Goal: Transaction & Acquisition: Register for event/course

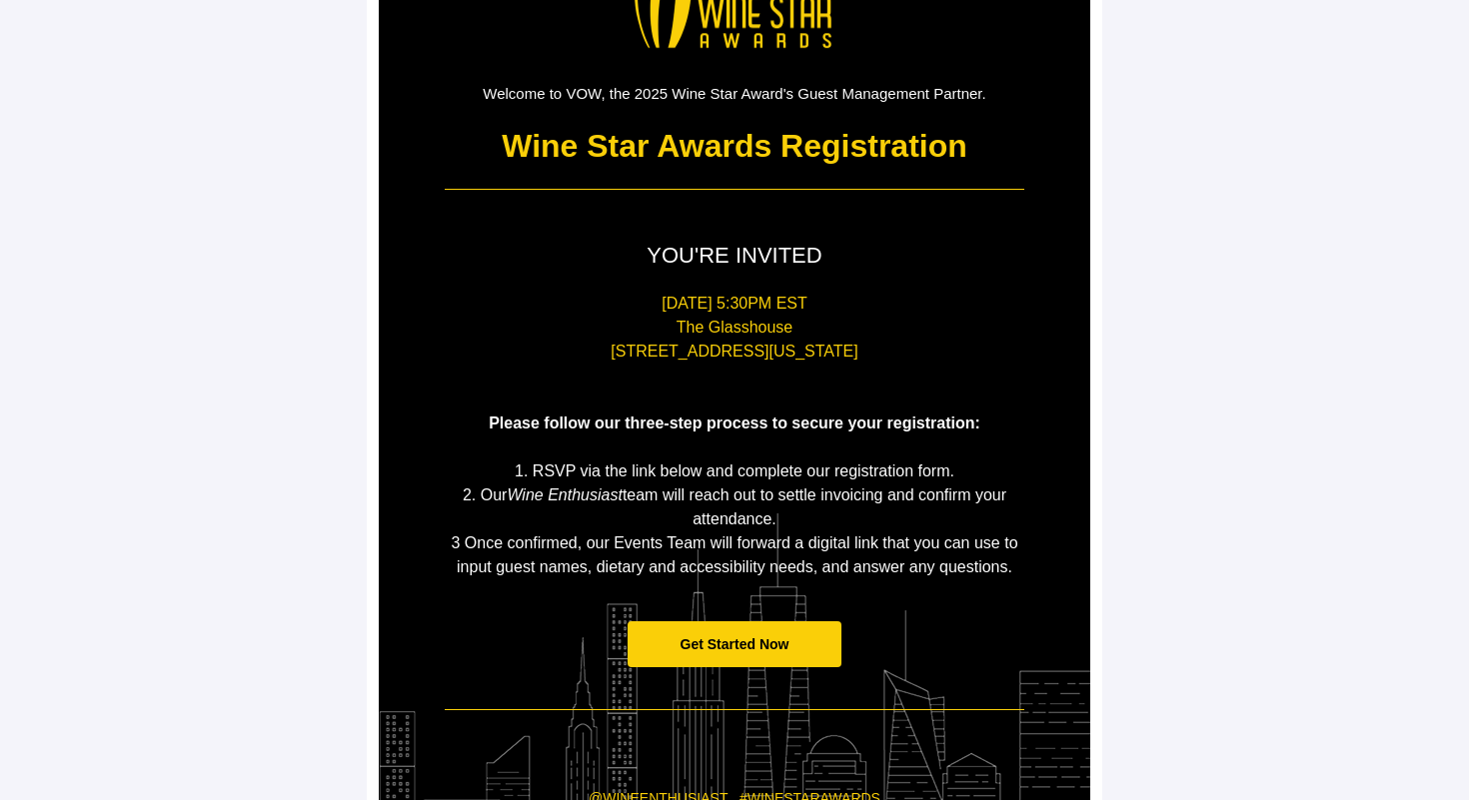
scroll to position [310, 0]
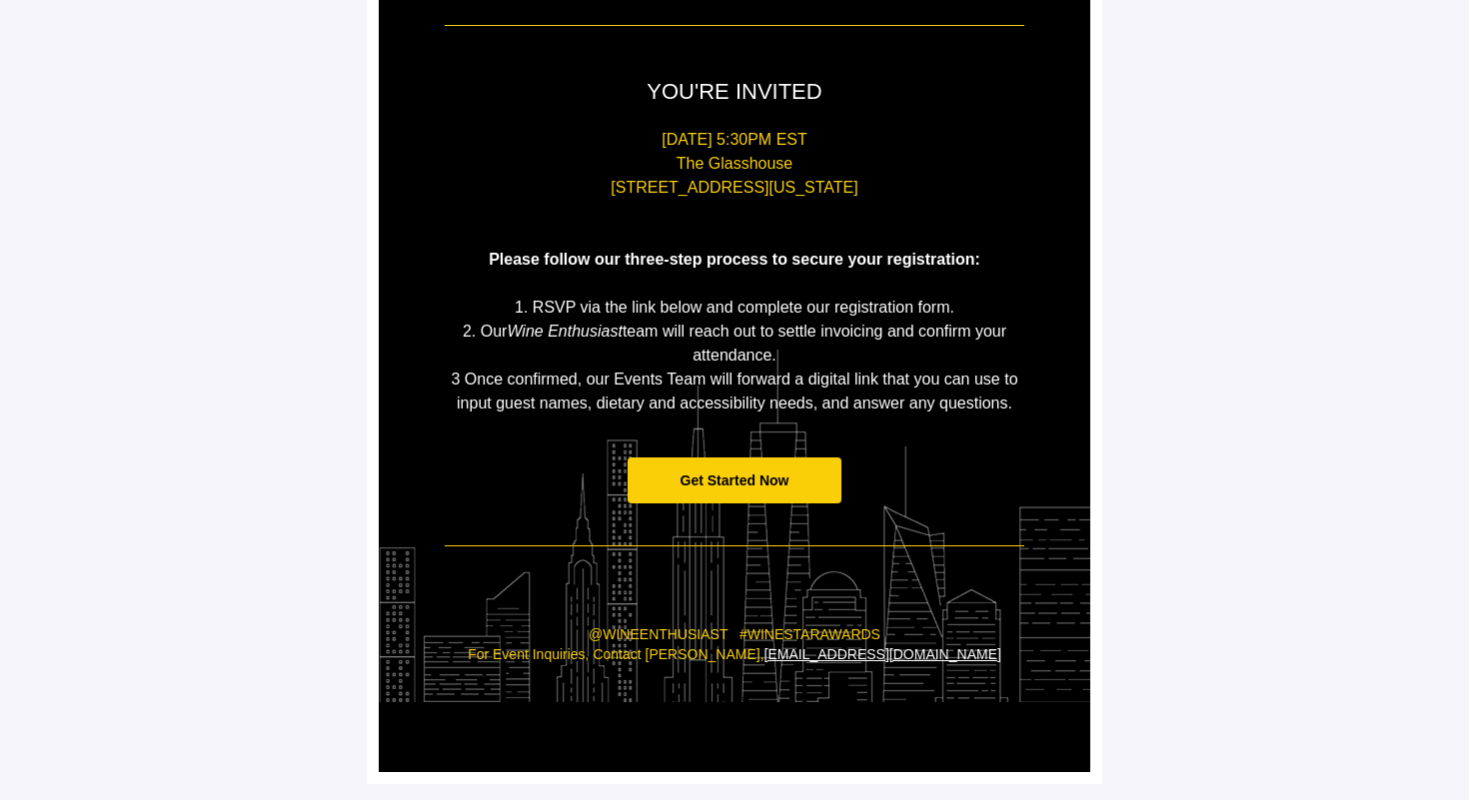
click at [738, 499] on span "Get Started Now" at bounding box center [734, 481] width 215 height 47
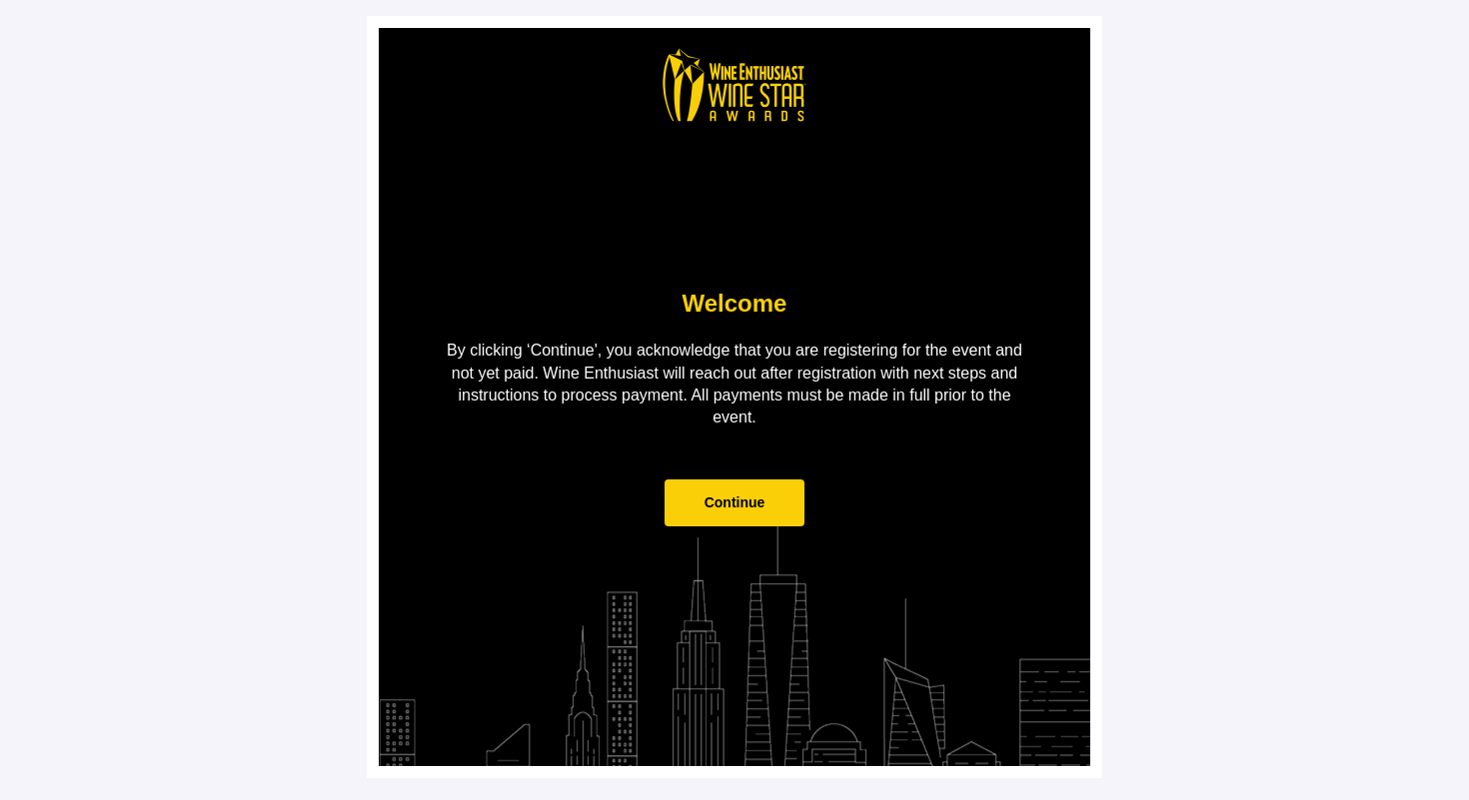
click at [740, 519] on span "Continue" at bounding box center [734, 503] width 141 height 47
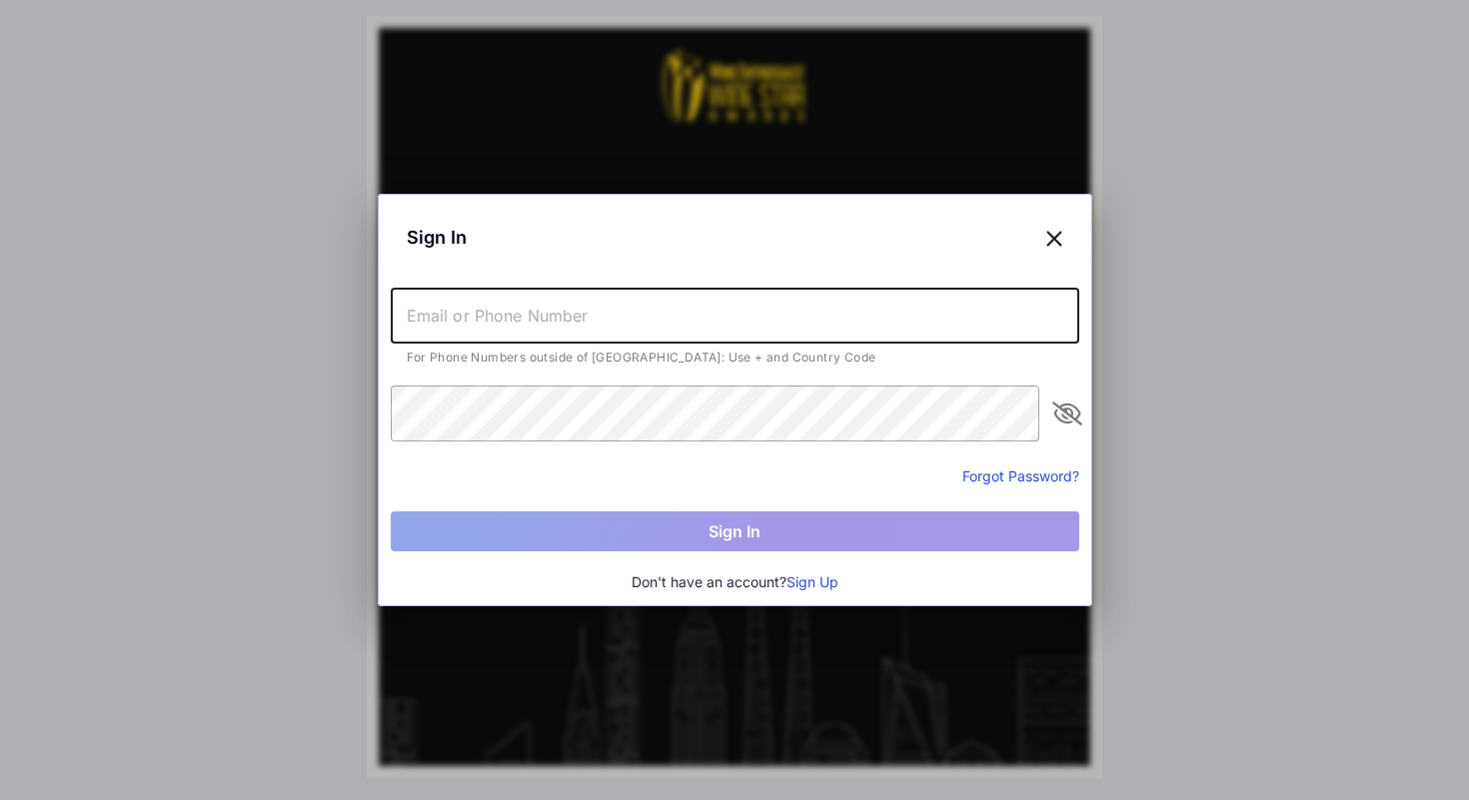
click at [611, 322] on input "text" at bounding box center [735, 316] width 688 height 56
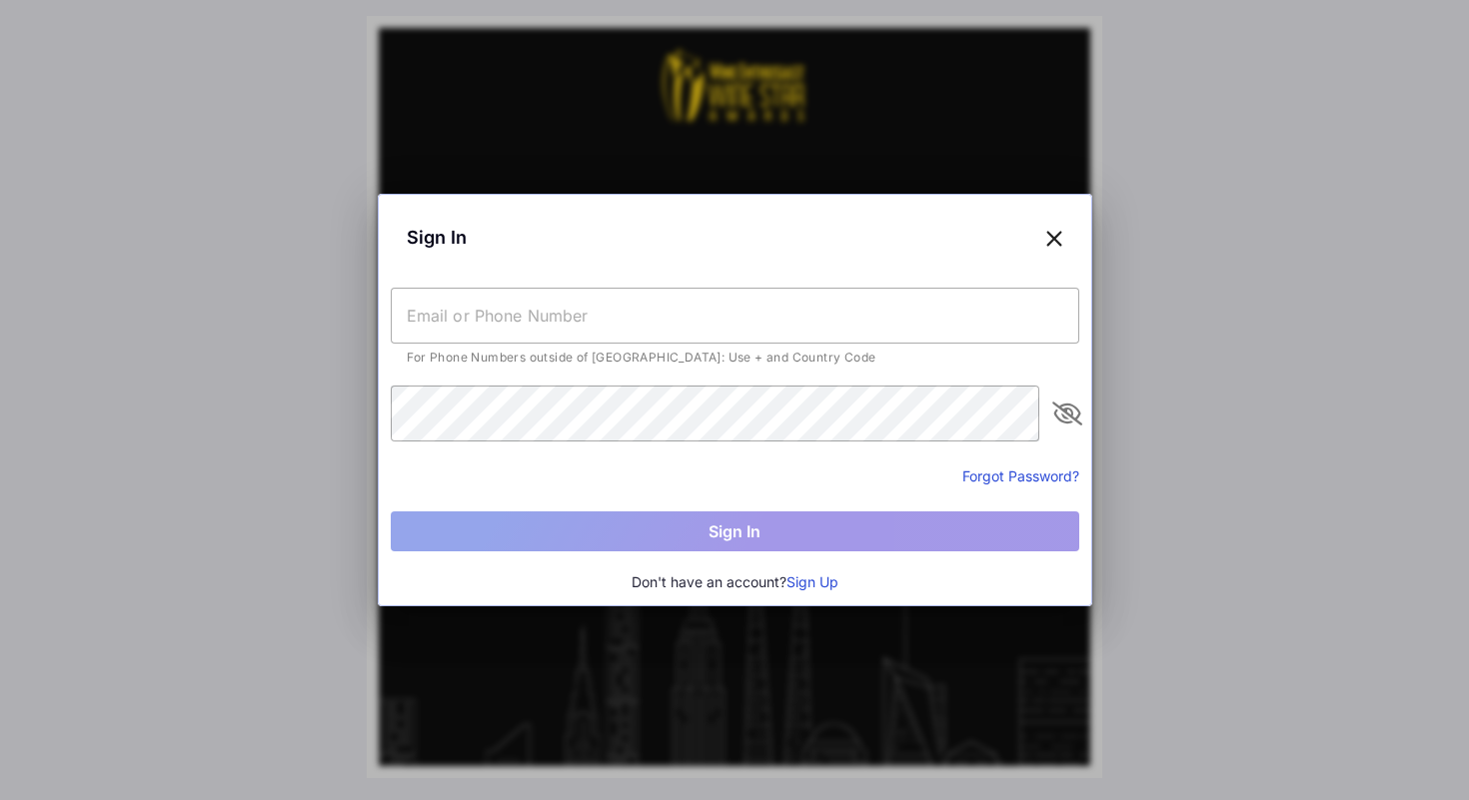
click at [803, 579] on button "Sign Up" at bounding box center [812, 582] width 52 height 22
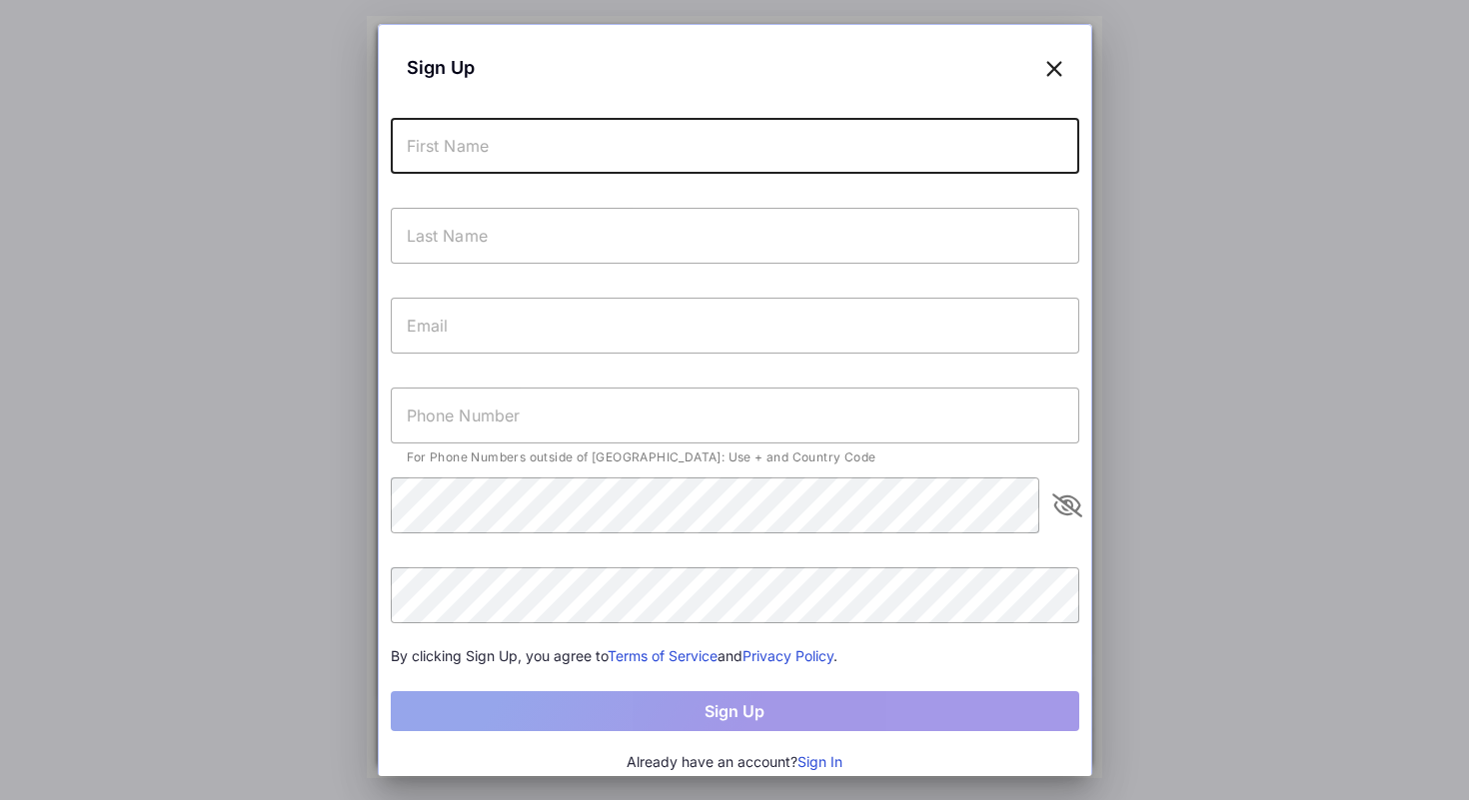
click at [463, 144] on input "text" at bounding box center [735, 146] width 688 height 56
type input "Sofia"
click at [461, 242] on input "text" at bounding box center [735, 236] width 688 height 56
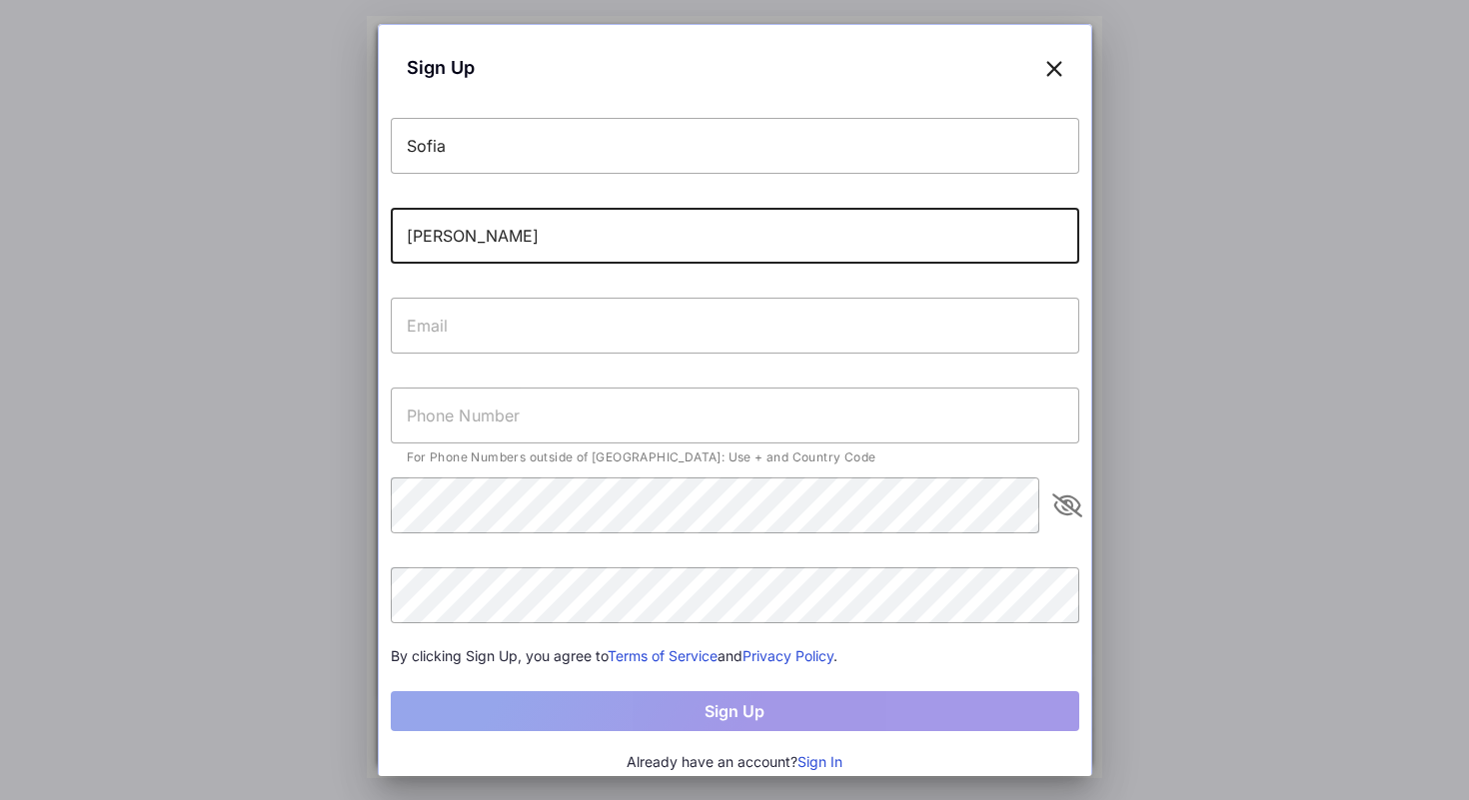
type input "[PERSON_NAME]"
click at [433, 318] on input "text" at bounding box center [735, 326] width 688 height 56
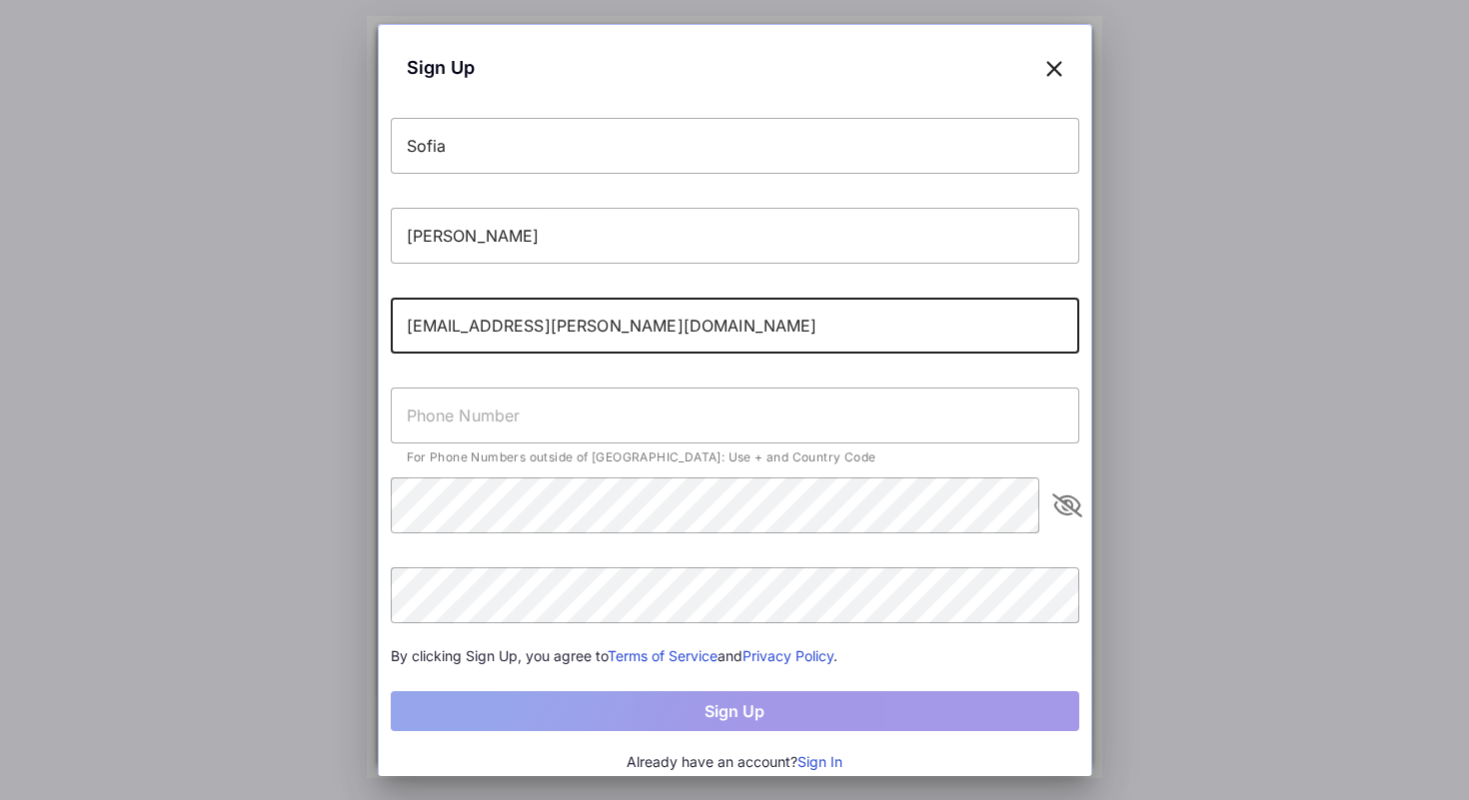
type input "[EMAIL_ADDRESS][PERSON_NAME][DOMAIN_NAME]"
click at [398, 404] on input "text" at bounding box center [735, 416] width 688 height 56
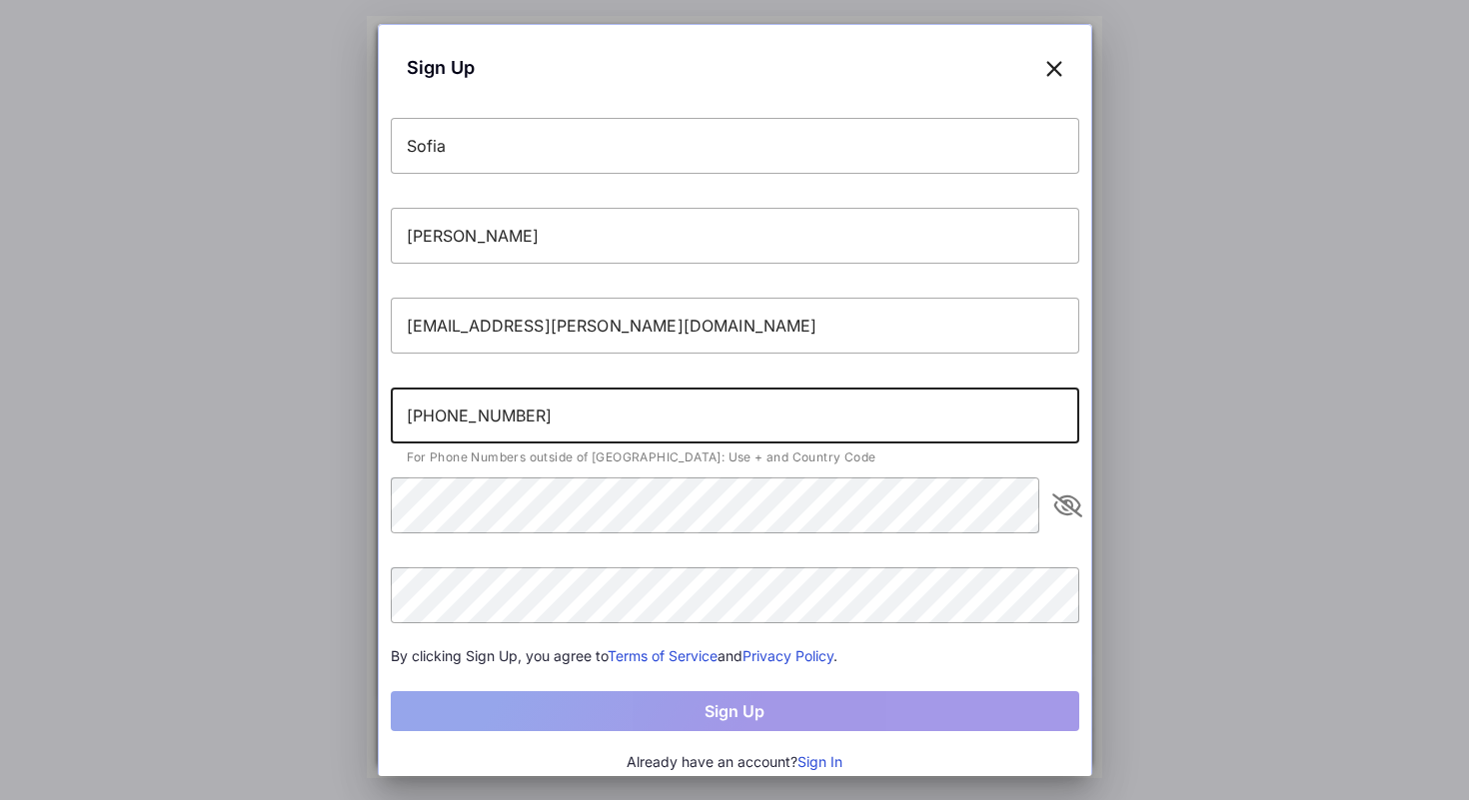
type input "[PHONE_NUMBER]"
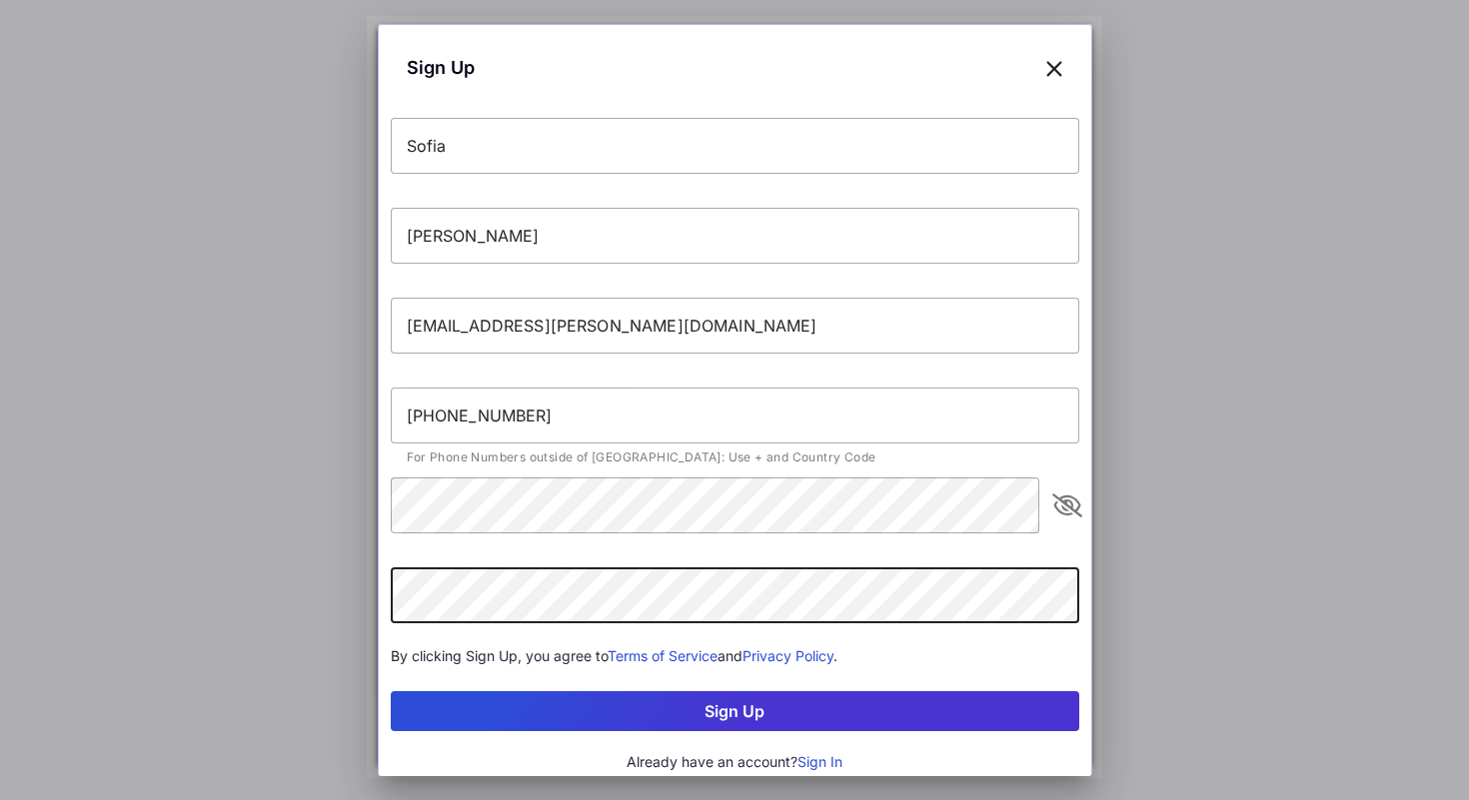
click at [747, 719] on button "Sign Up" at bounding box center [735, 711] width 688 height 40
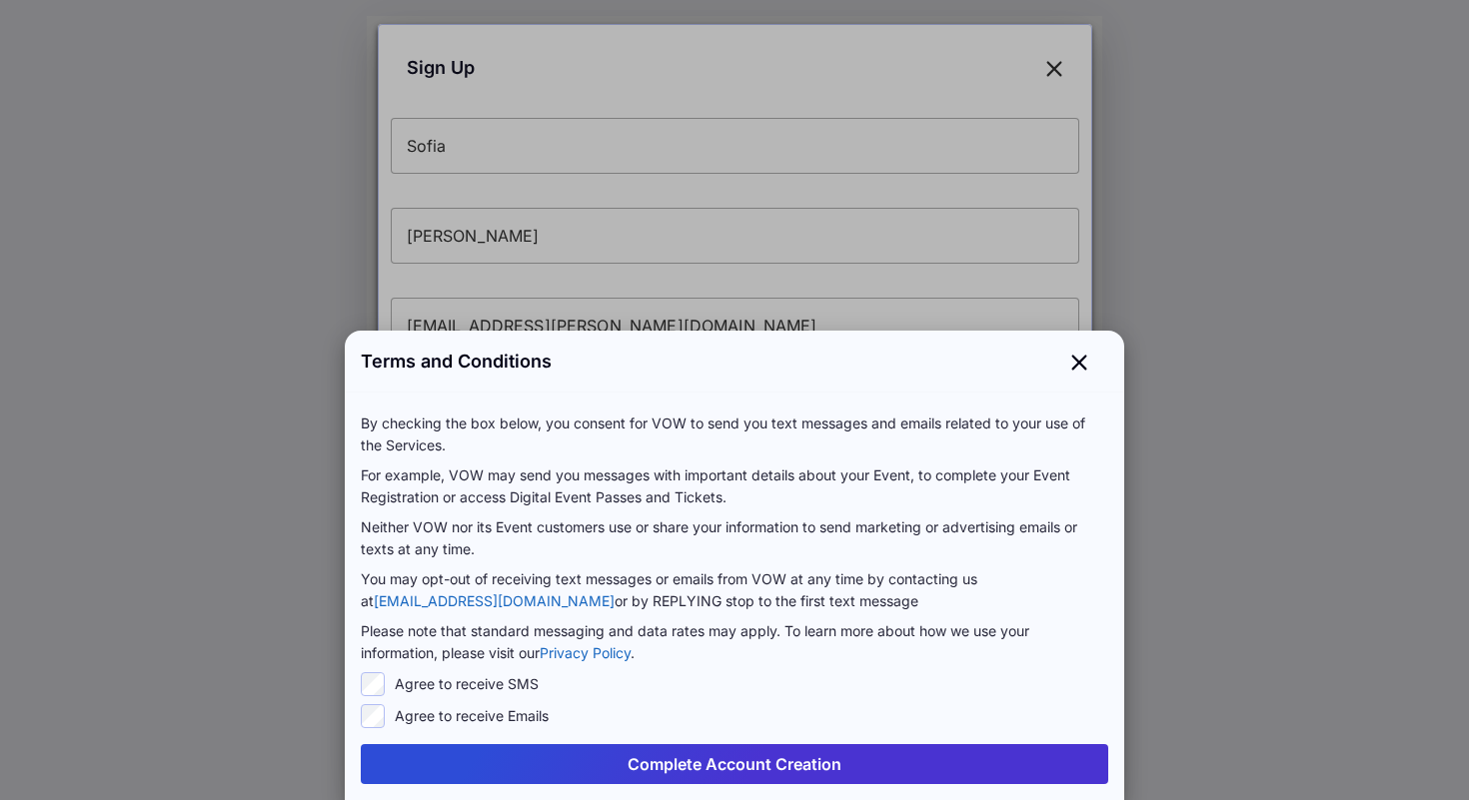
click at [717, 770] on button "Complete Account Creation" at bounding box center [734, 764] width 747 height 40
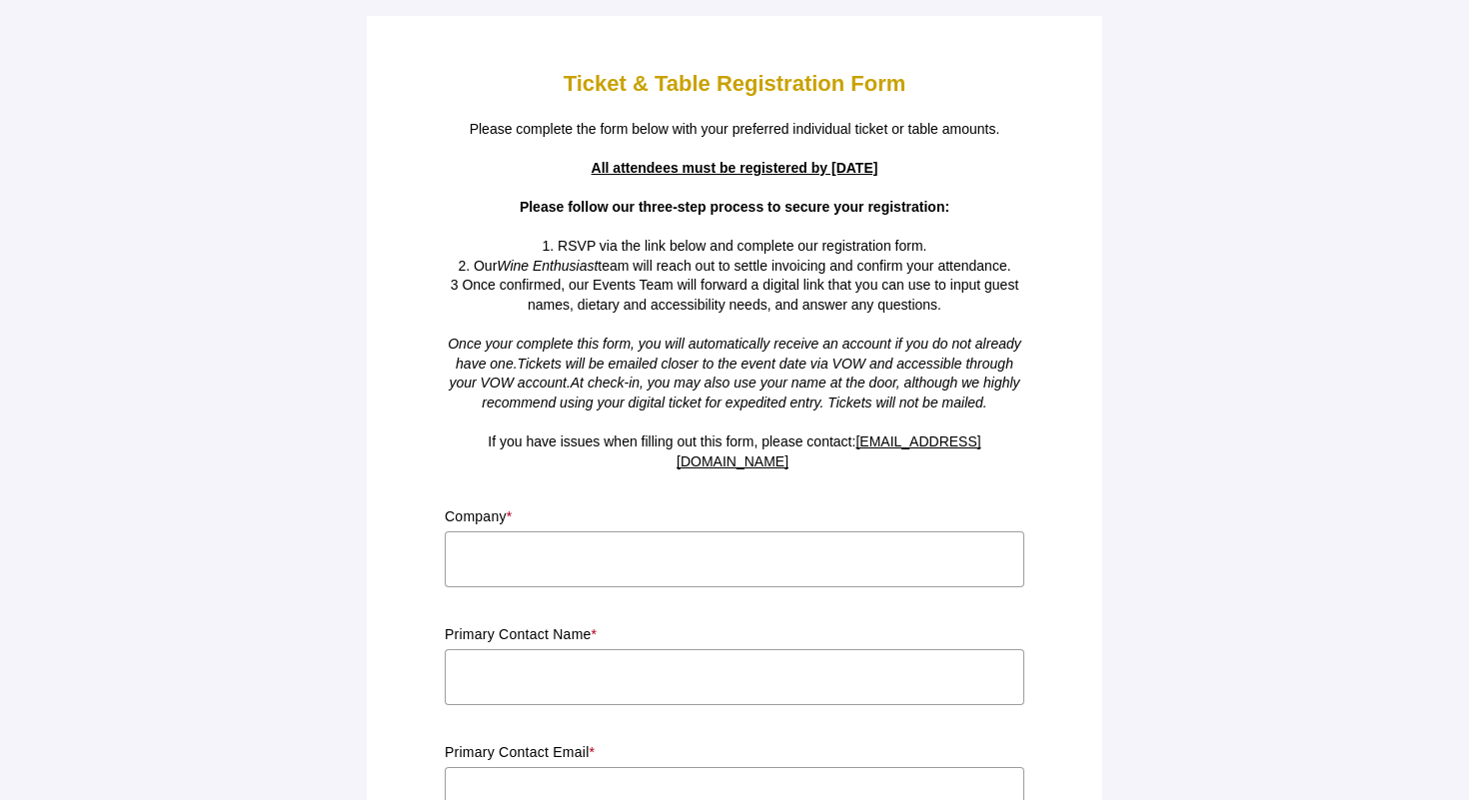
scroll to position [38, 0]
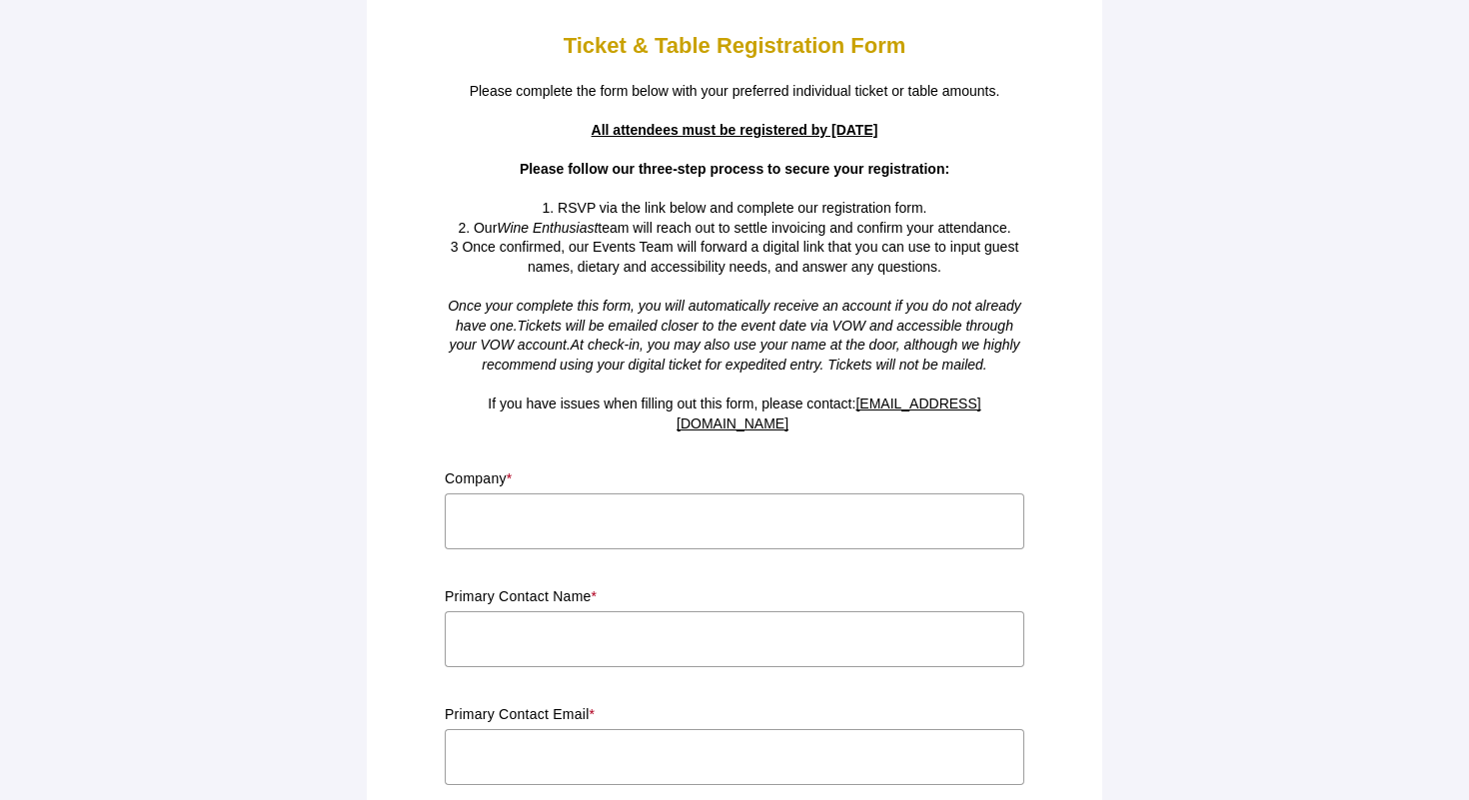
click at [648, 514] on input "text" at bounding box center [734, 522] width 579 height 56
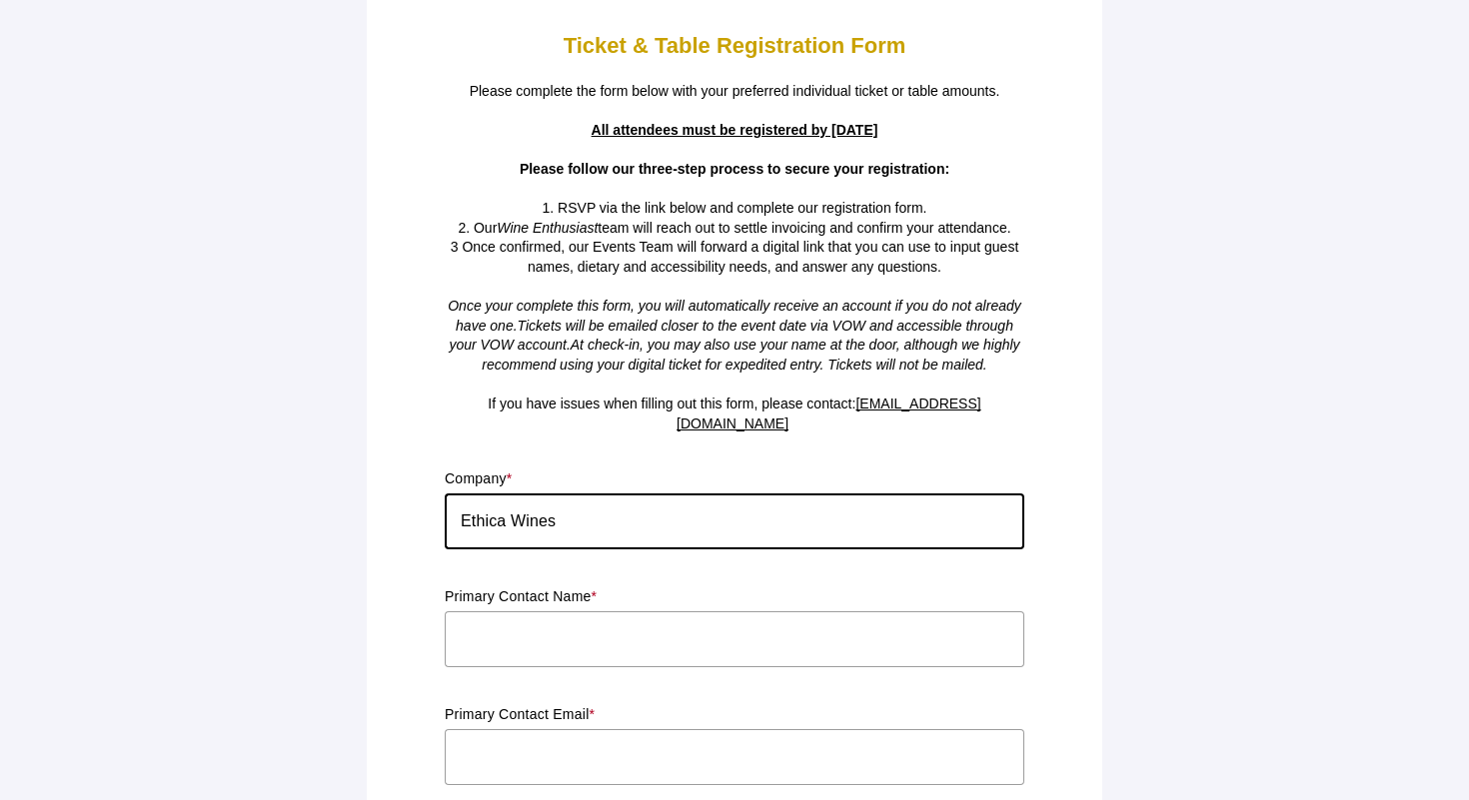
type input "Ethica Wines"
click at [619, 621] on input "text" at bounding box center [734, 639] width 579 height 56
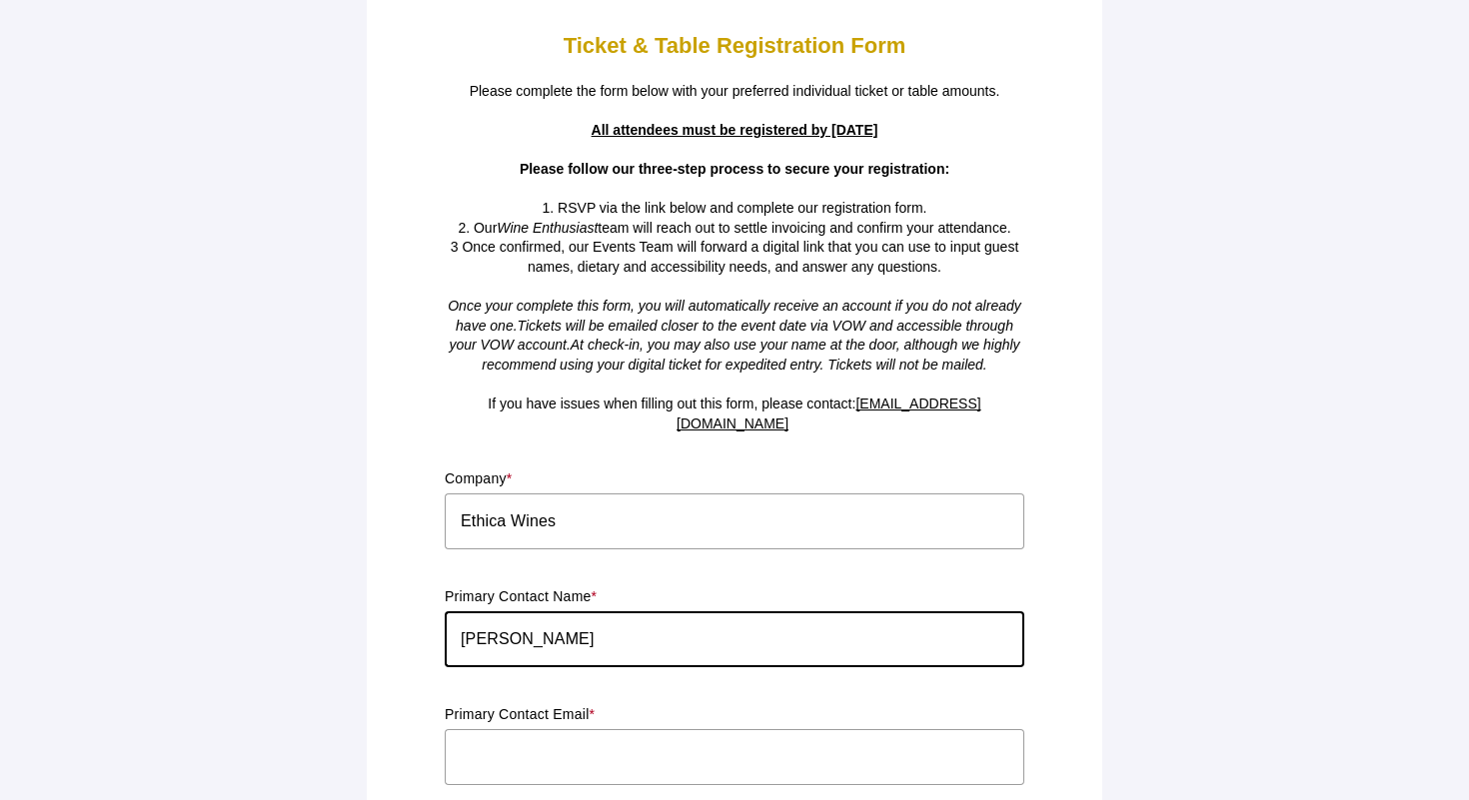
type input "[PERSON_NAME]"
click at [587, 729] on input "text" at bounding box center [734, 757] width 579 height 56
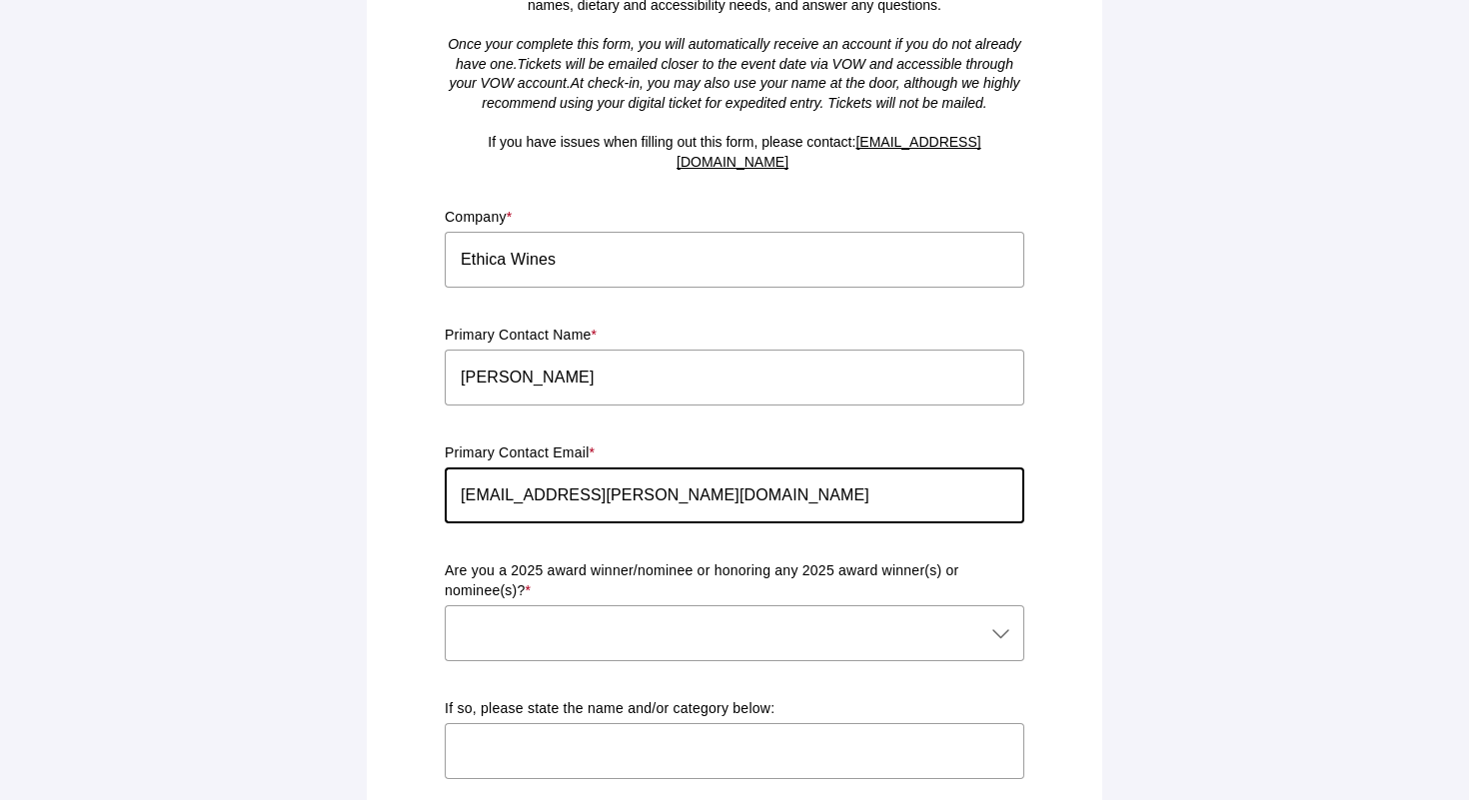
scroll to position [327, 0]
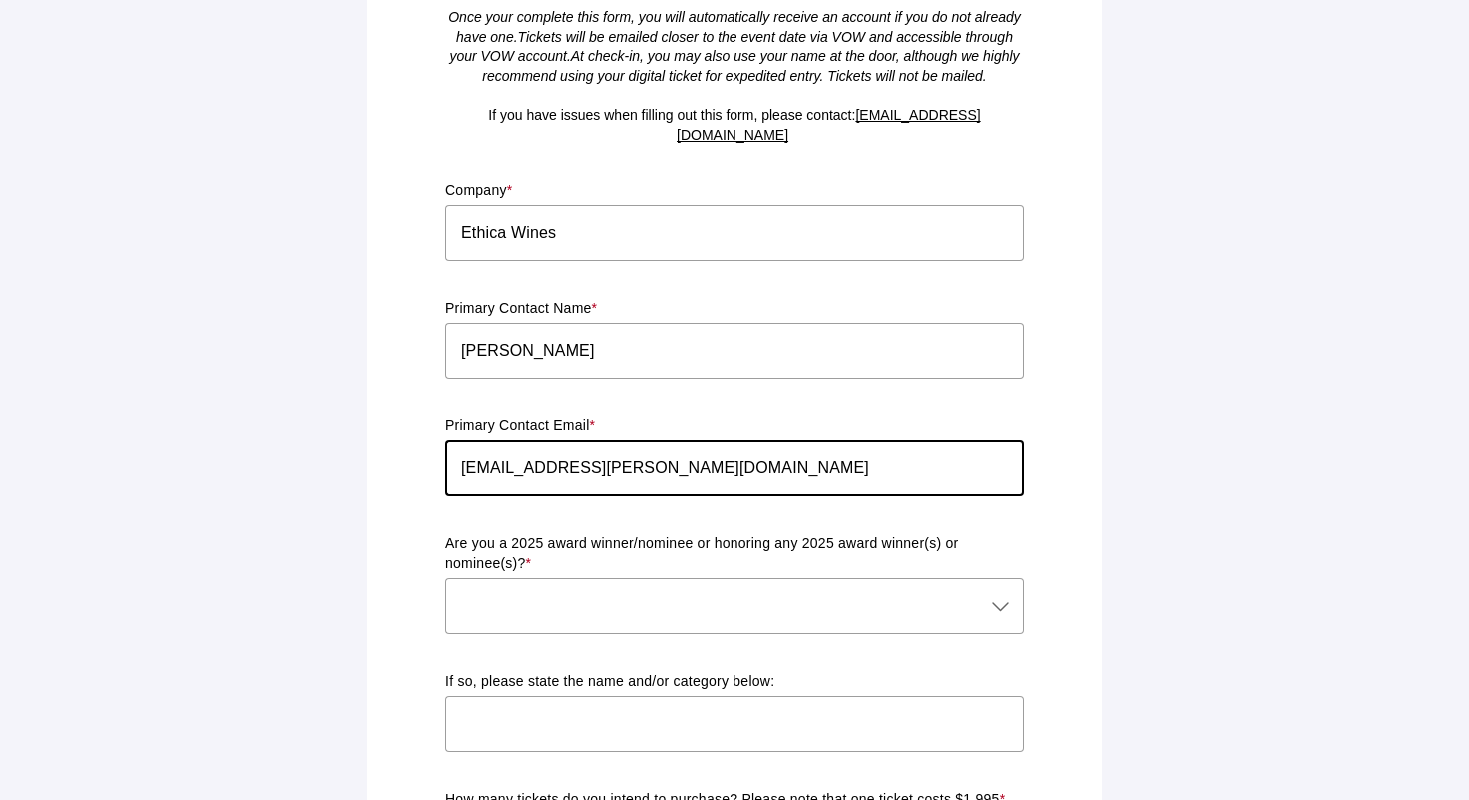
type input "[EMAIL_ADDRESS][PERSON_NAME][DOMAIN_NAME]"
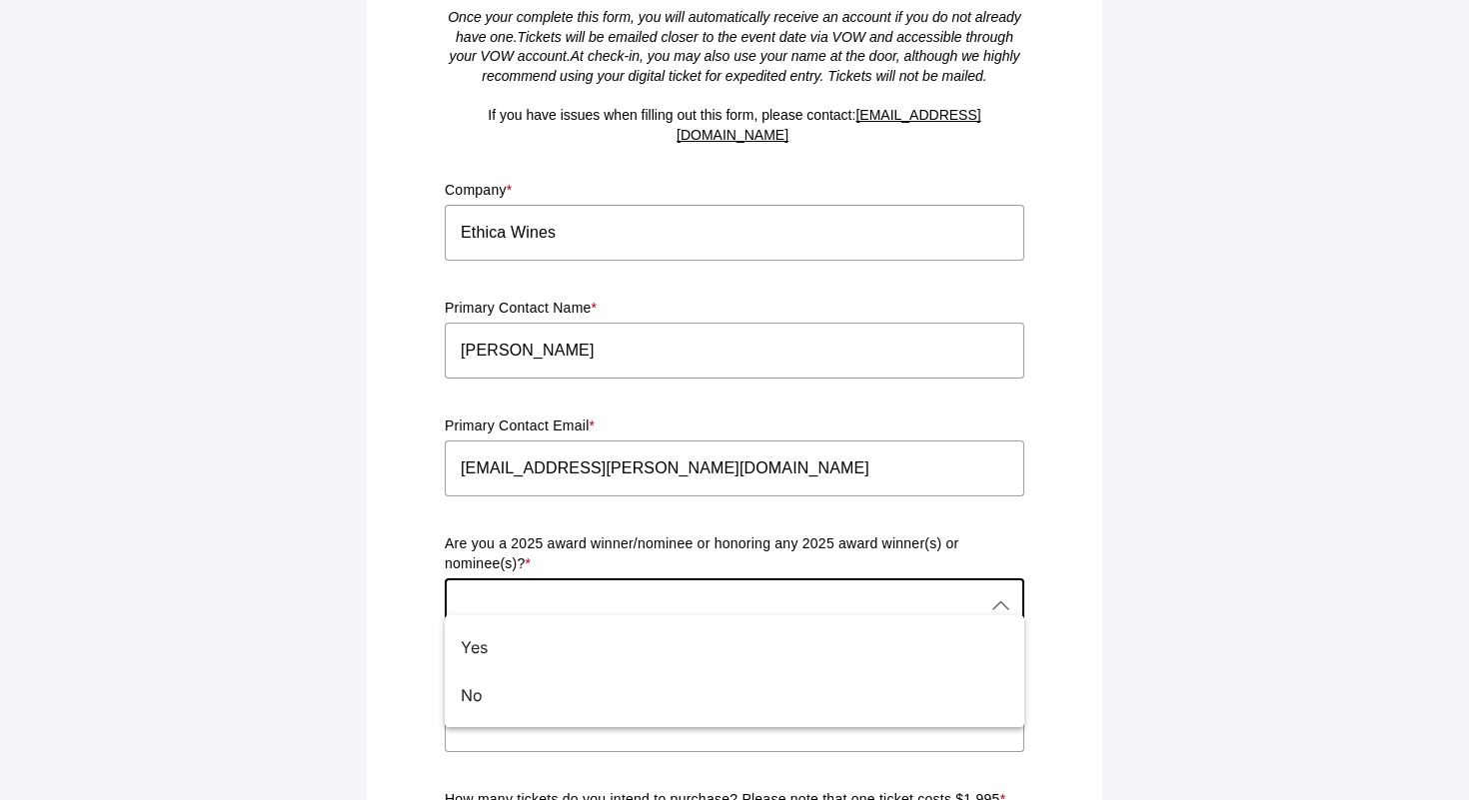
click at [610, 598] on div at bounding box center [714, 606] width 539 height 56
click at [559, 693] on div "No" at bounding box center [726, 695] width 531 height 24
type input "No"
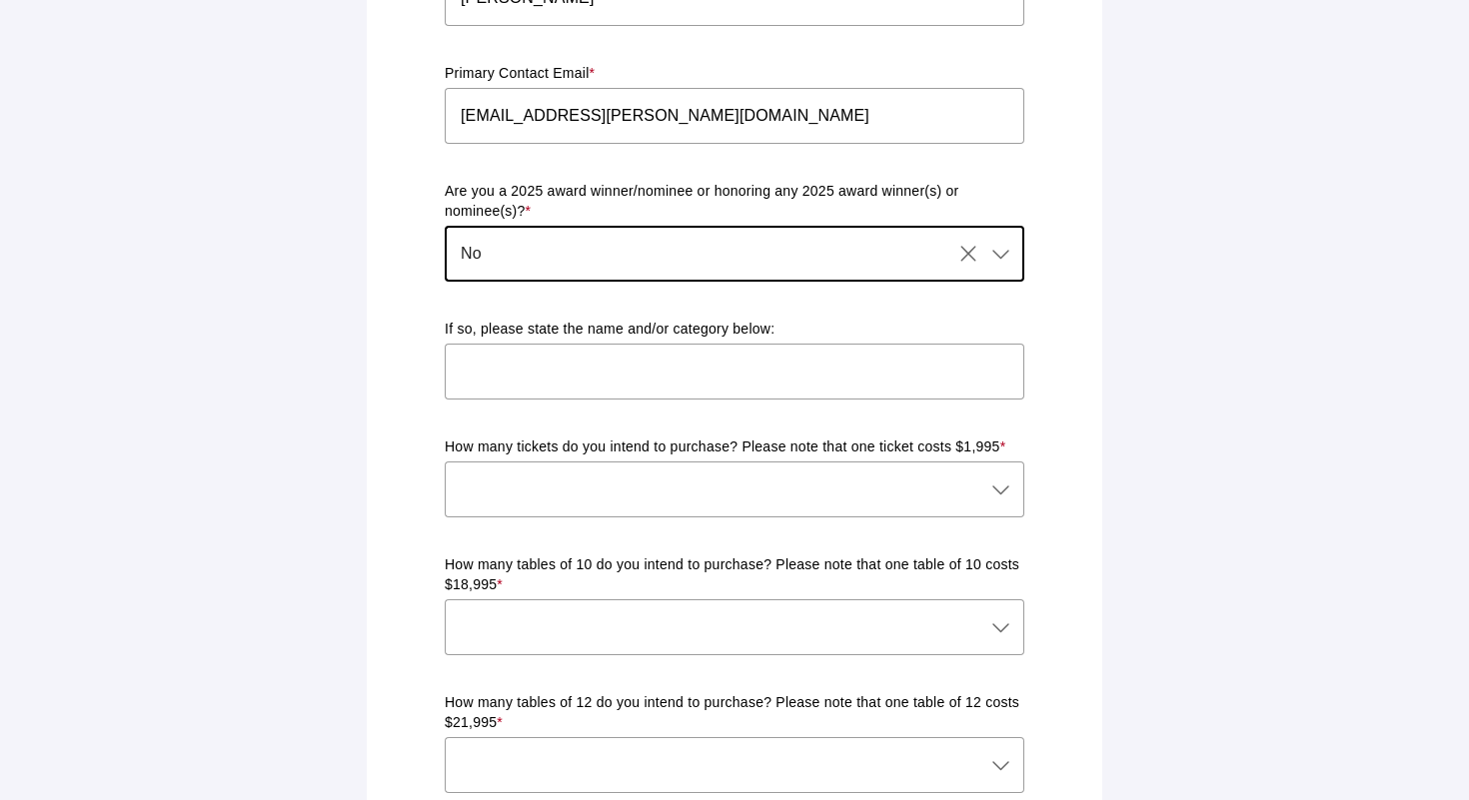
scroll to position [745, 0]
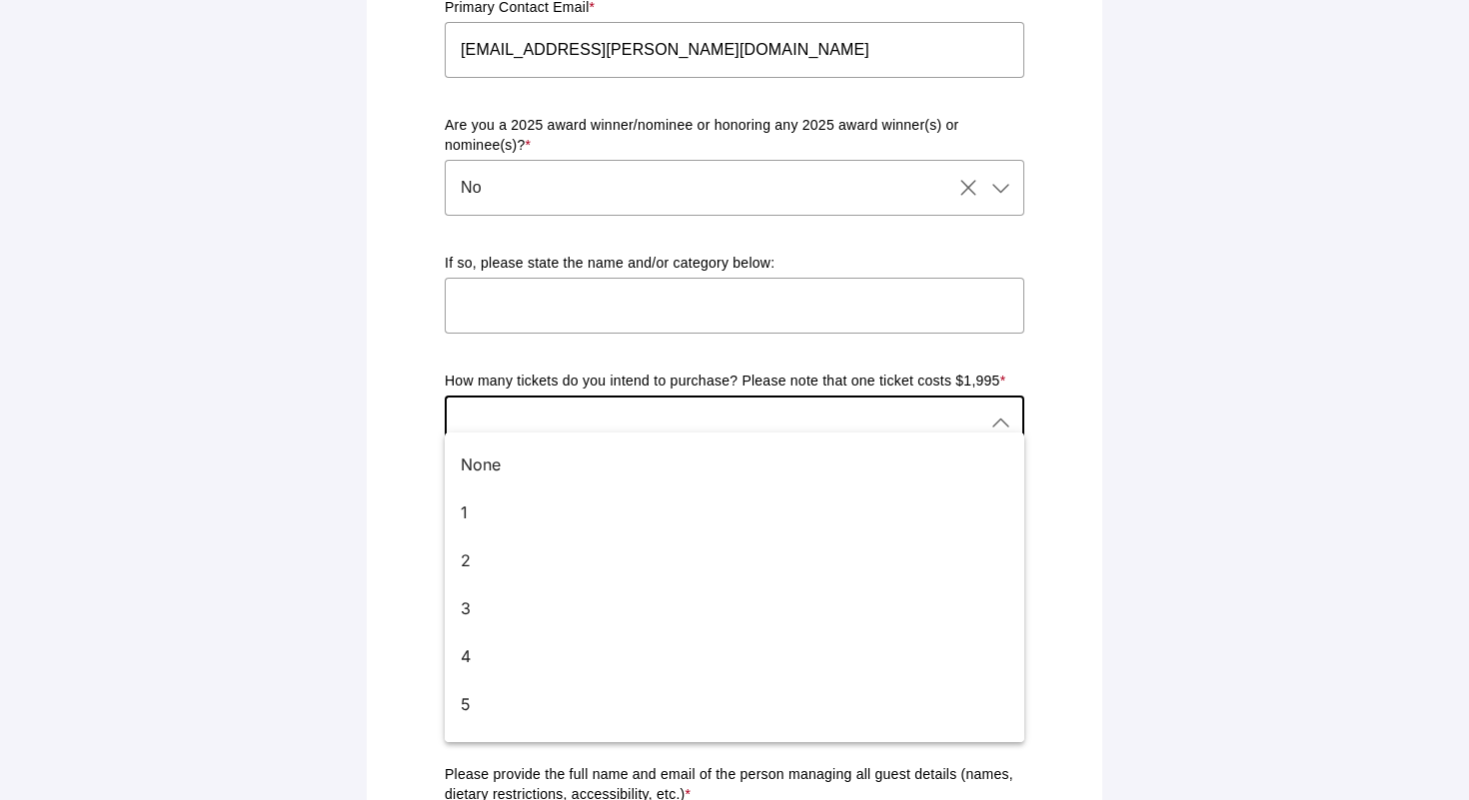
click at [590, 404] on div at bounding box center [714, 424] width 539 height 56
click at [368, 289] on div "Ticket & Table Registration Form Please complete the form below with your prefe…" at bounding box center [734, 551] width 735 height 2561
